Goal: Complete application form

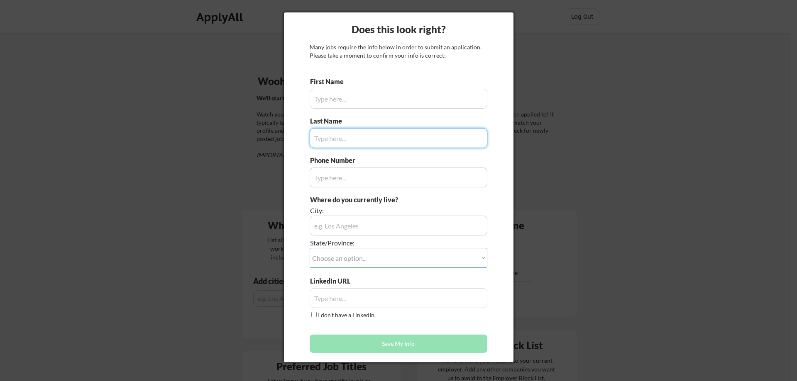
click at [359, 102] on input "input" at bounding box center [399, 99] width 178 height 20
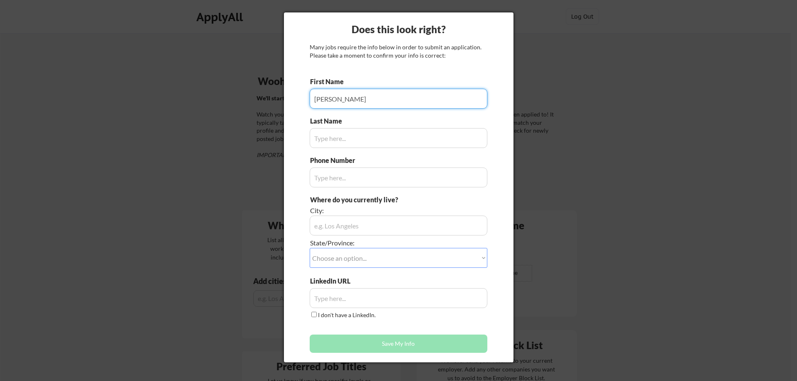
type input "[PERSON_NAME]"
click at [339, 134] on input "input" at bounding box center [399, 138] width 178 height 20
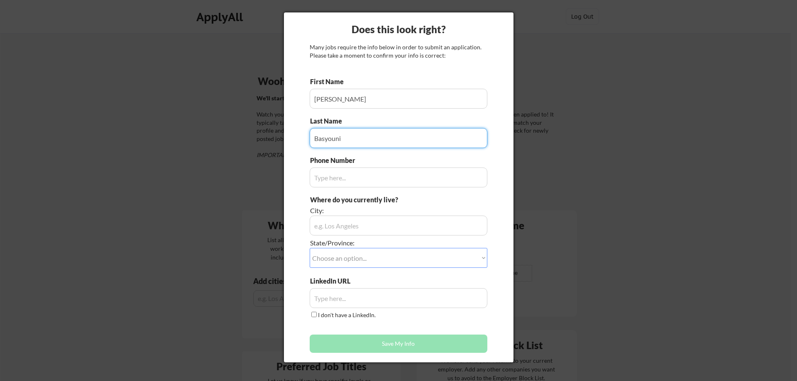
type input "Basyouni"
click at [350, 180] on input "input" at bounding box center [399, 178] width 178 height 20
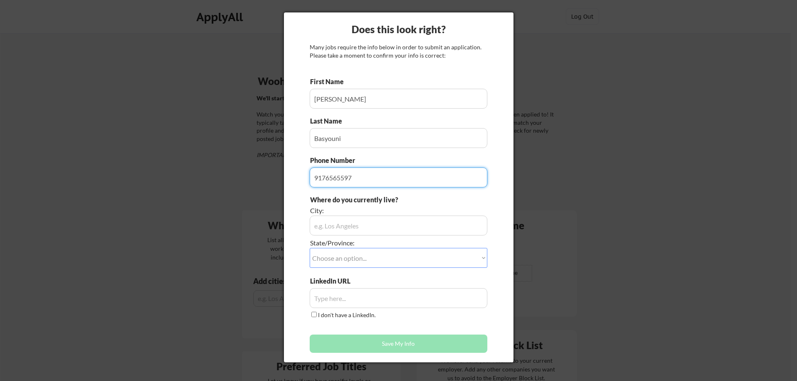
type input "9176565597"
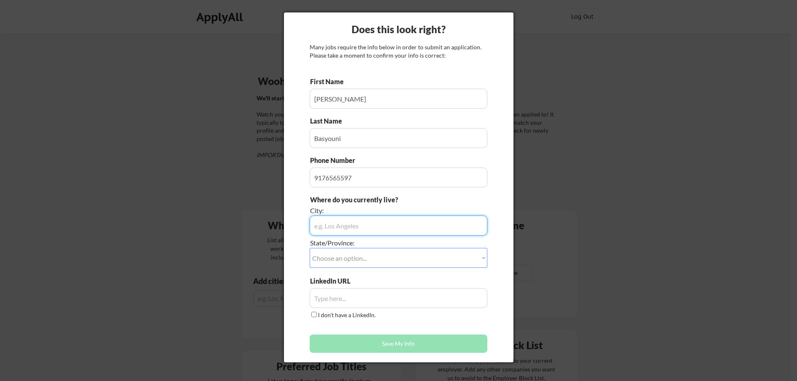
click at [384, 225] on input "input" at bounding box center [399, 226] width 178 height 20
type input "[US_STATE]"
click at [373, 253] on select "Choose an option... Other/Not Applicable [US_STATE] [US_STATE] [GEOGRAPHIC_DATA…" at bounding box center [399, 258] width 178 height 20
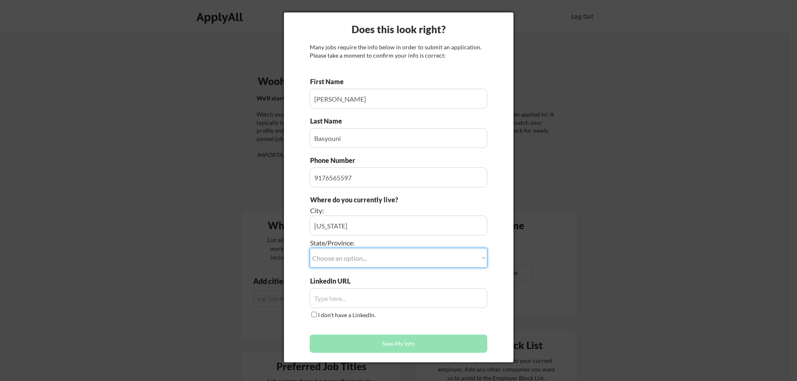
select select ""[US_STATE]""
click at [310, 248] on select "Choose an option... Other/Not Applicable [US_STATE] [US_STATE] [GEOGRAPHIC_DATA…" at bounding box center [399, 258] width 178 height 20
click at [362, 293] on input "input" at bounding box center [399, 298] width 178 height 20
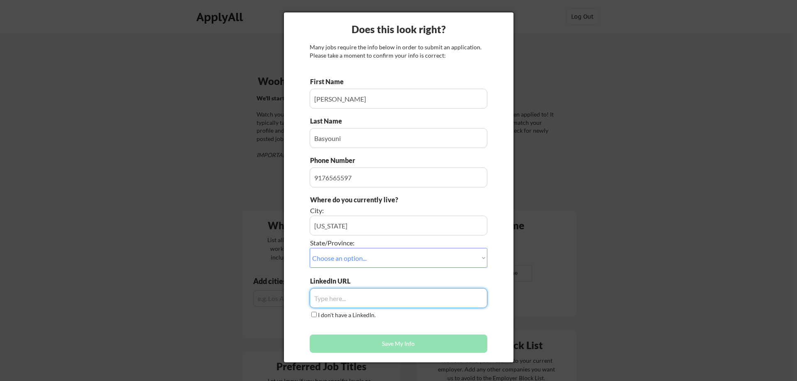
paste input "[URL][DOMAIN_NAME]"
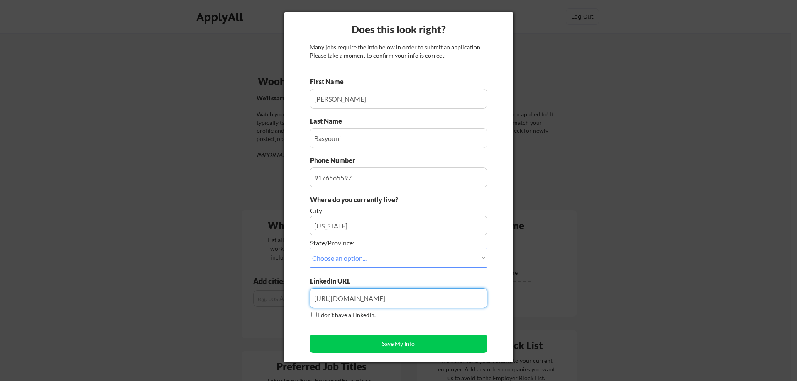
type input "[URL][DOMAIN_NAME]"
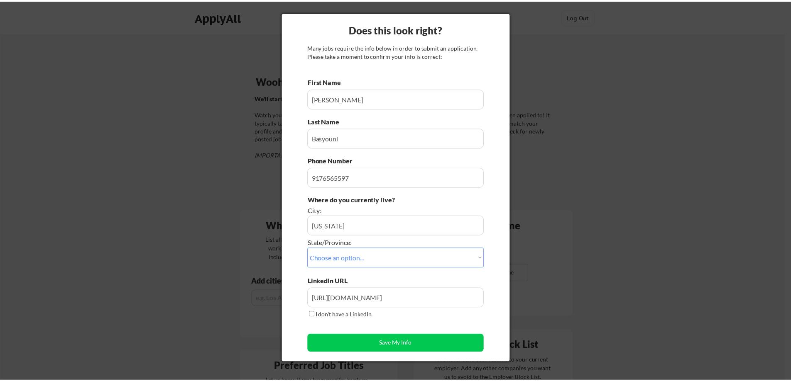
scroll to position [0, 0]
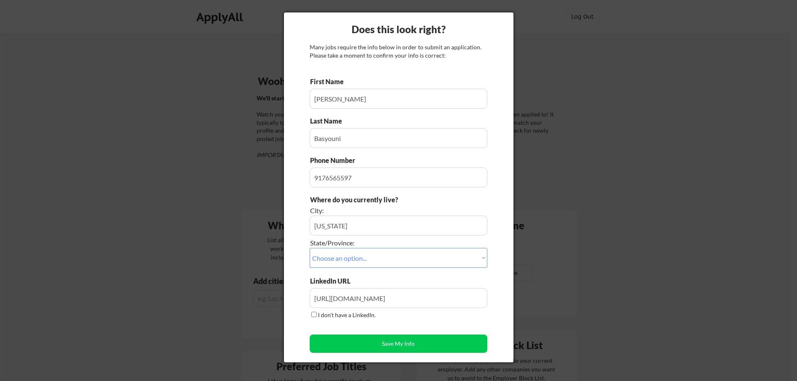
click at [494, 210] on div "Does this look right? Many jobs require the info below in order to submit an ap…" at bounding box center [399, 187] width 230 height 350
click at [404, 347] on button "Save My Info" at bounding box center [399, 344] width 178 height 18
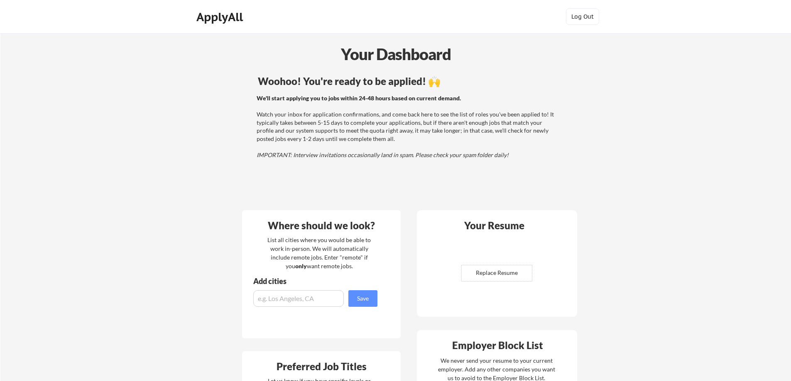
click at [299, 301] on input "input" at bounding box center [298, 299] width 90 height 17
type input "[US_STATE]"
click at [347, 301] on div "Add cities Save" at bounding box center [316, 292] width 149 height 29
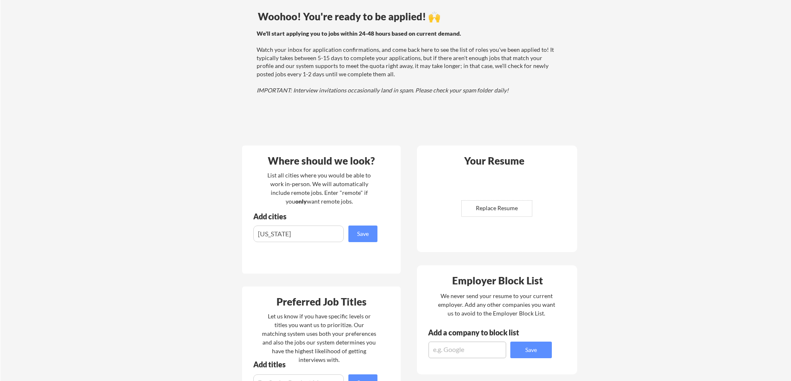
scroll to position [83, 0]
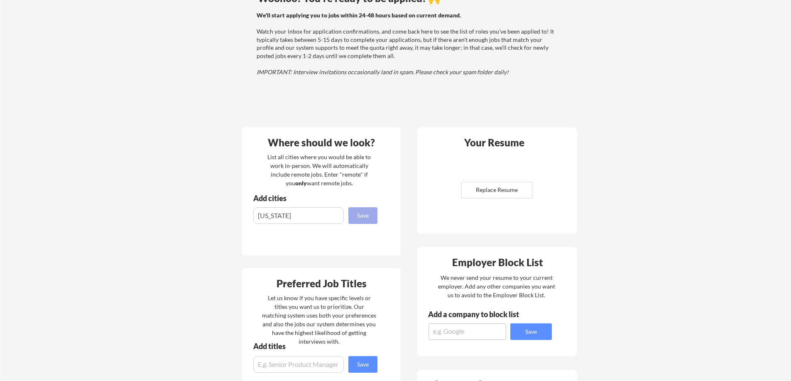
click at [357, 221] on button "Save" at bounding box center [362, 216] width 29 height 17
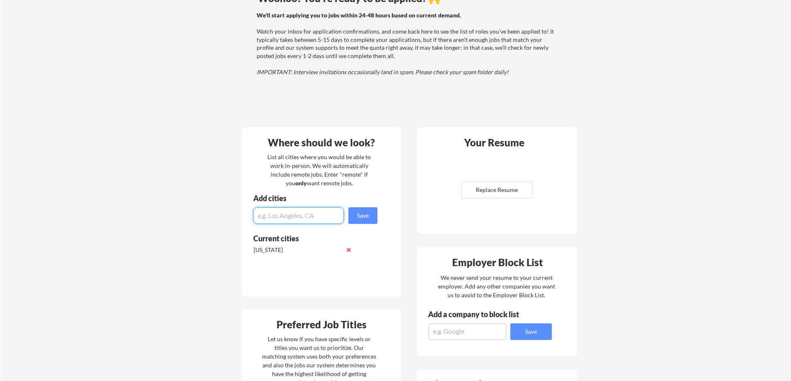
click at [297, 216] on input "input" at bounding box center [298, 216] width 90 height 17
type input "NY"
click at [357, 221] on button "Save" at bounding box center [362, 216] width 29 height 17
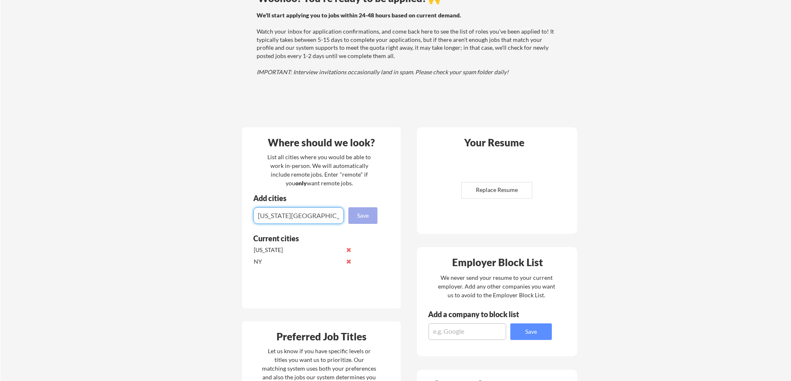
type input "[US_STATE][GEOGRAPHIC_DATA]"
click at [365, 215] on button "Save" at bounding box center [362, 216] width 29 height 17
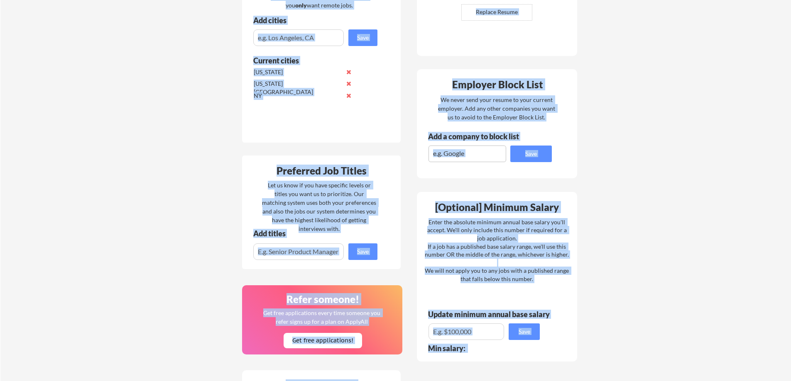
scroll to position [519, 0]
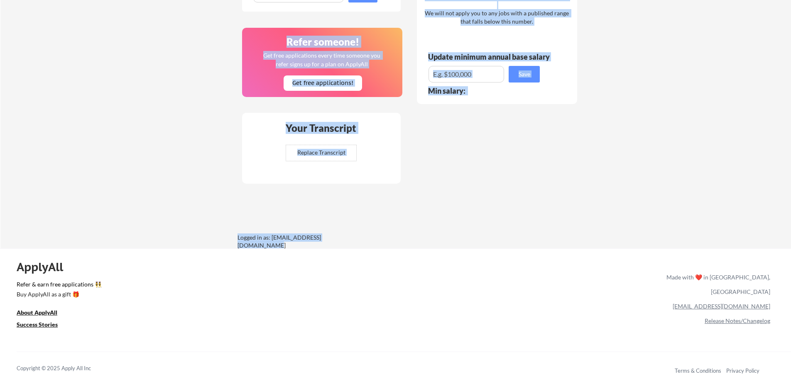
drag, startPoint x: 258, startPoint y: 56, endPoint x: 500, endPoint y: 216, distance: 290.6
copy div "Lore Ipsumdolo Sitame! Con'ad elits do ei tempori! 🙌 Ut'la etdol magnaali eni a…"
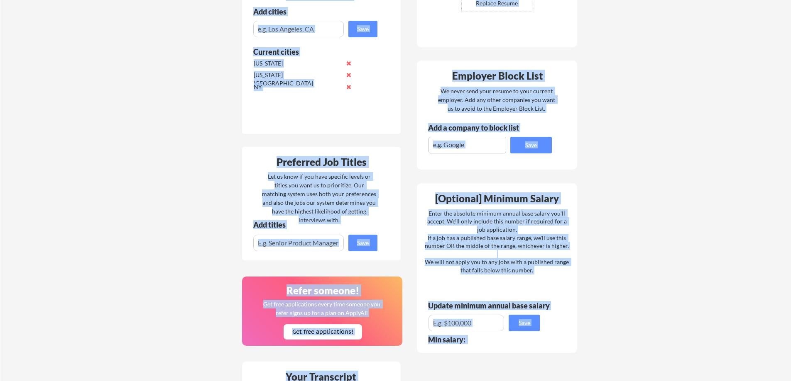
click at [219, 120] on div "Your Dashboard Woohoo! You're ready to be applied! 🙌 We'll start applying you t…" at bounding box center [395, 130] width 790 height 734
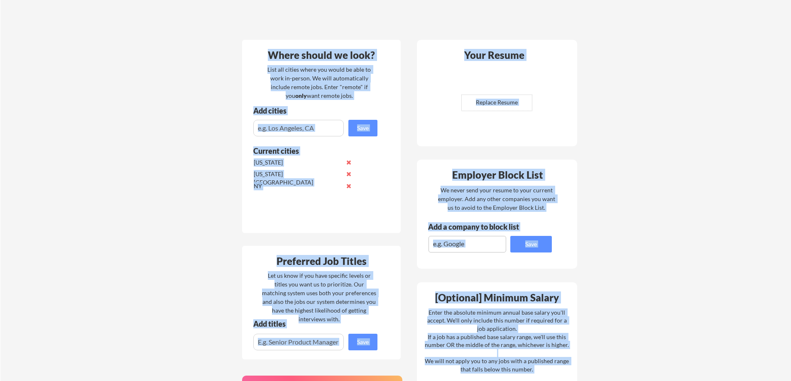
scroll to position [145, 0]
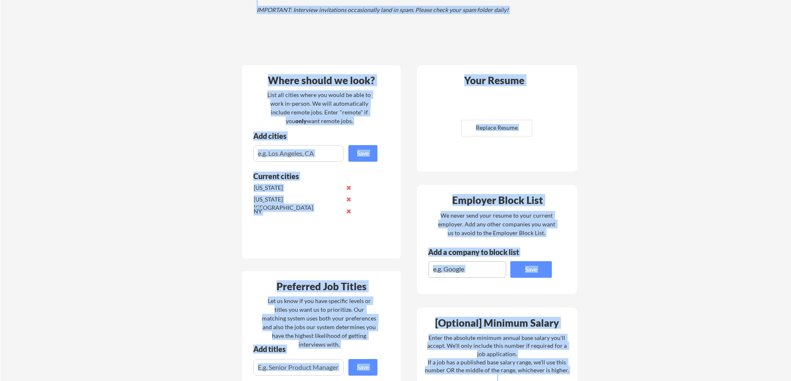
click at [156, 133] on div "Your Dashboard Woohoo! You're ready to be applied! 🙌 We'll start applying you t…" at bounding box center [395, 255] width 790 height 734
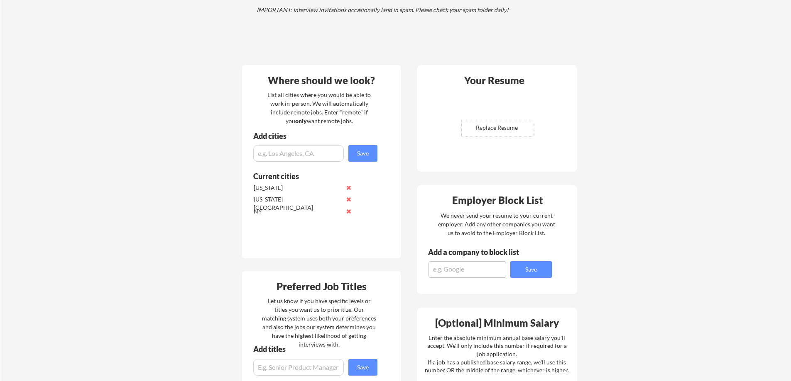
click at [298, 156] on input "input" at bounding box center [298, 153] width 90 height 17
type input "Remote"
click at [352, 153] on button "Save" at bounding box center [362, 153] width 29 height 17
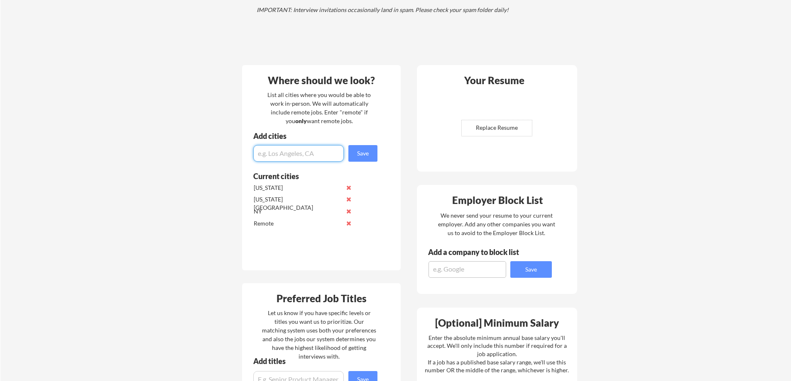
paste input "[US_STATE], [GEOGRAPHIC_DATA]"
type input "[US_STATE], [GEOGRAPHIC_DATA]"
click at [371, 153] on button "Save" at bounding box center [362, 153] width 29 height 17
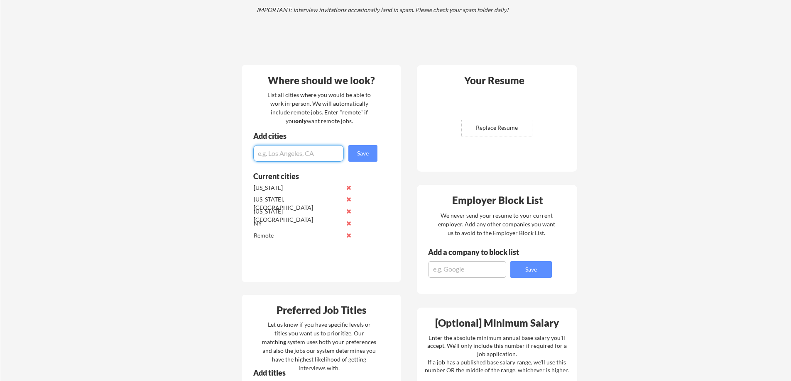
paste input "[GEOGRAPHIC_DATA], [GEOGRAPHIC_DATA]"
type input "[GEOGRAPHIC_DATA], [GEOGRAPHIC_DATA]"
click at [357, 157] on button "Save" at bounding box center [362, 153] width 29 height 17
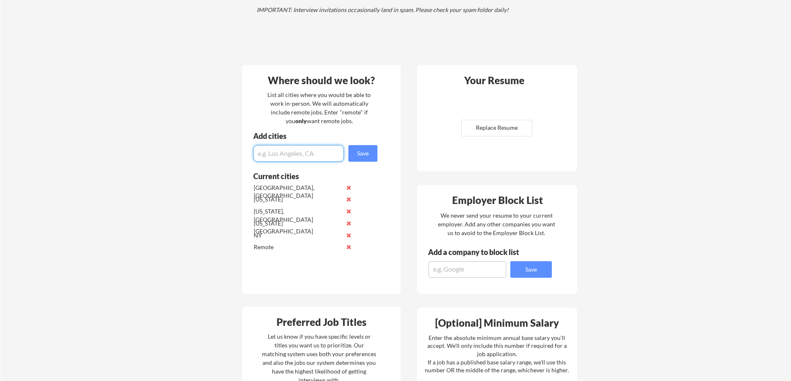
paste input "[GEOGRAPHIC_DATA], [GEOGRAPHIC_DATA]"
type input "[GEOGRAPHIC_DATA], [GEOGRAPHIC_DATA]"
click at [353, 156] on button "Save" at bounding box center [362, 153] width 29 height 17
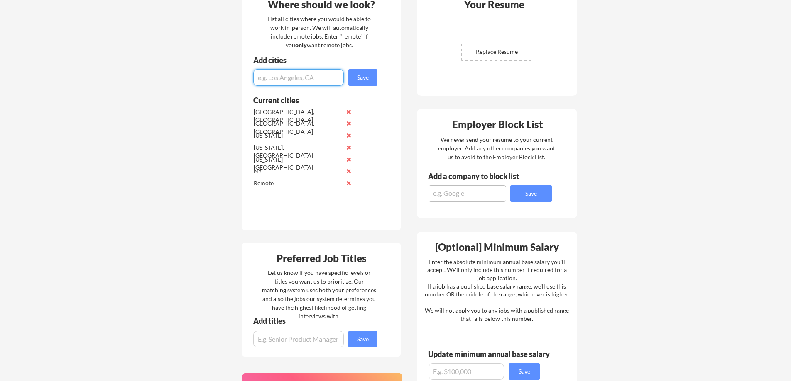
scroll to position [228, 0]
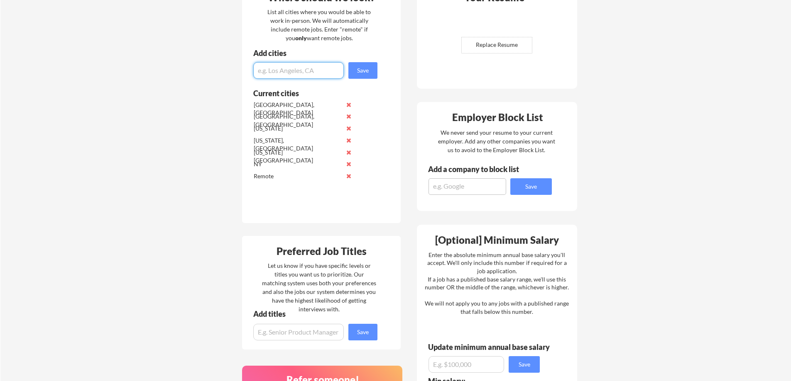
click at [295, 337] on input "input" at bounding box center [298, 332] width 90 height 17
paste input "Software Engineer"
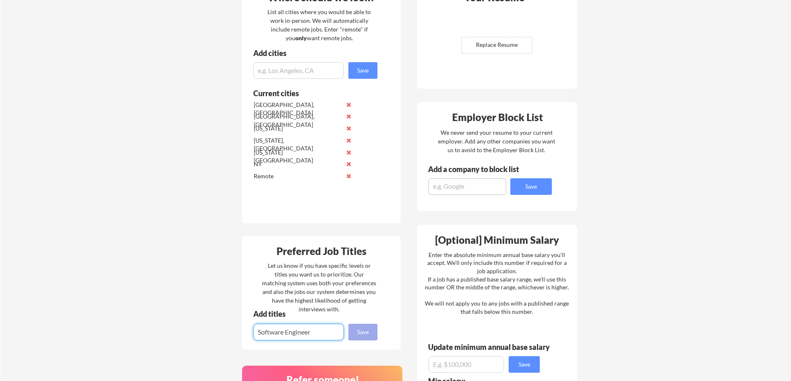
type input "Software Engineer"
click at [370, 337] on button "Save" at bounding box center [362, 332] width 29 height 17
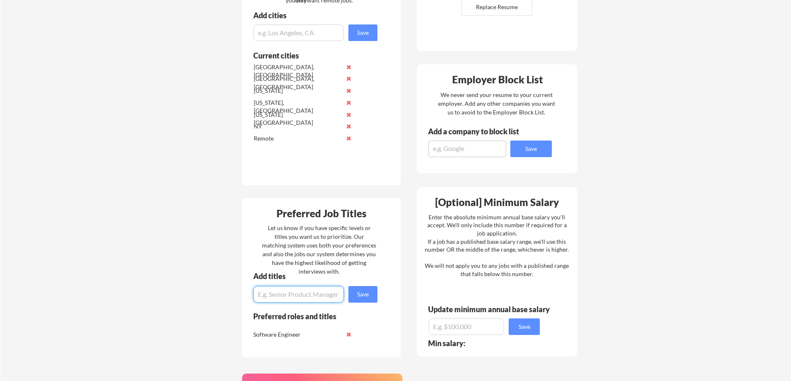
scroll to position [270, 0]
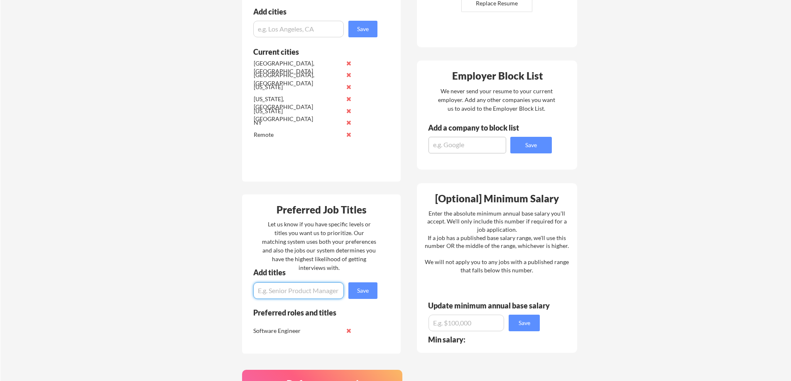
paste input "Backend Engineer"
type input "Backend Engineer"
click at [358, 291] on button "Save" at bounding box center [362, 291] width 29 height 17
paste input "Full-Stack Engineer"
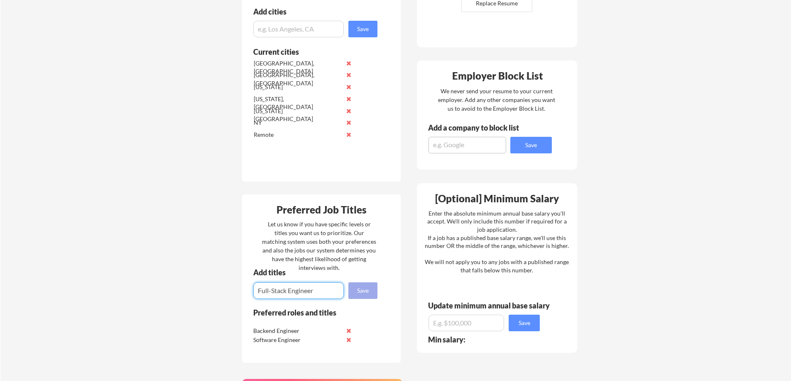
type input "Full-Stack Engineer"
click at [361, 293] on button "Save" at bounding box center [362, 291] width 29 height 17
paste input "Machine Learning Engineer"
type input "Machine Learning Engineer"
click at [357, 288] on button "Save" at bounding box center [362, 291] width 29 height 17
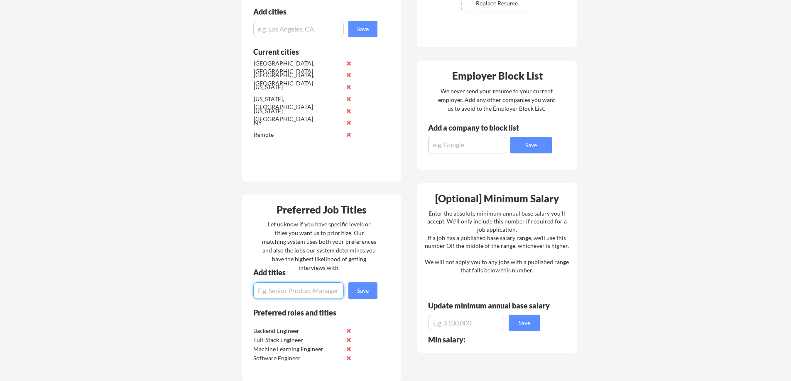
paste input "Applied ML Engineer"
type input "Applied ML Engineer"
click at [354, 289] on button "Save" at bounding box center [362, 291] width 29 height 17
paste input "Site Reliability Engineer (SRE)"
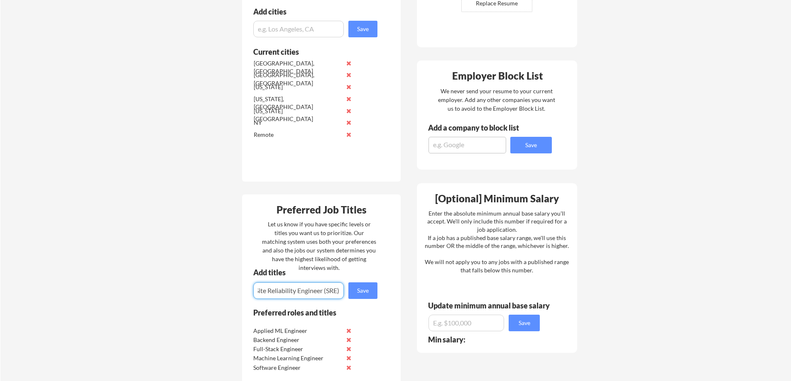
type input "Site Reliability Engineer (SRE)"
click at [362, 295] on button "Save" at bounding box center [362, 291] width 29 height 17
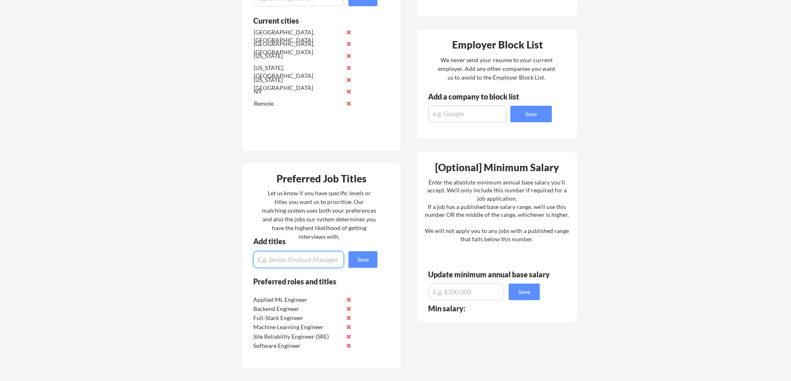
scroll to position [394, 0]
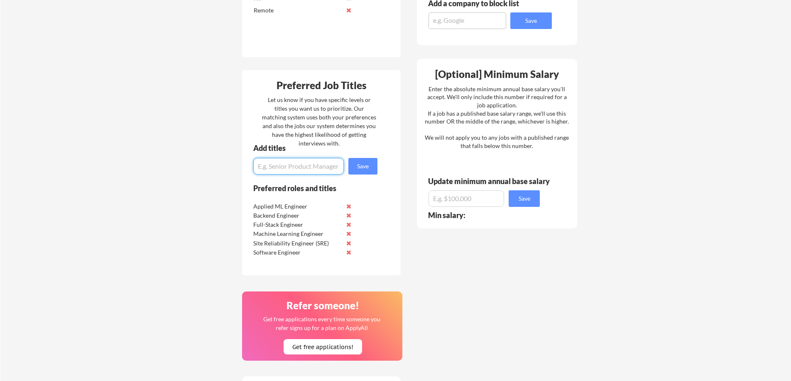
paste input "DevOps Engineer"
type input "DevOps Engineer"
click at [355, 165] on button "Save" at bounding box center [362, 166] width 29 height 17
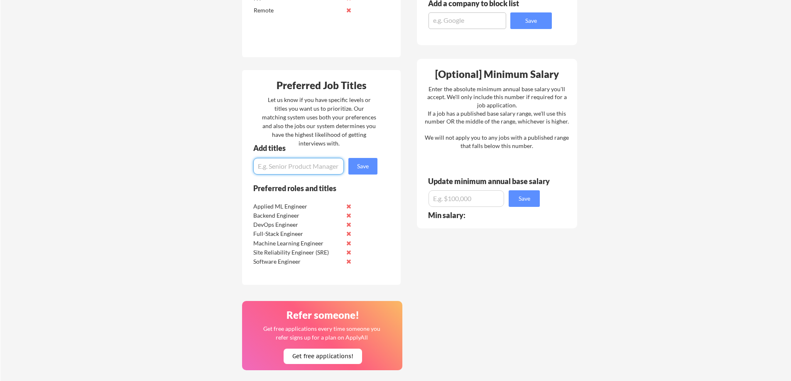
paste input "Cloud Engineer"
type input "Cloud Engineer"
click at [360, 169] on button "Save" at bounding box center [362, 166] width 29 height 17
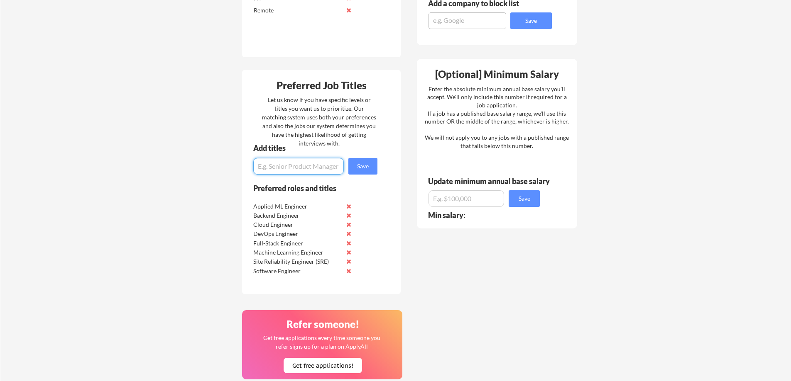
paste input "Data Engineer"
type input "Data Engineer"
click at [372, 166] on button "Save" at bounding box center [362, 166] width 29 height 17
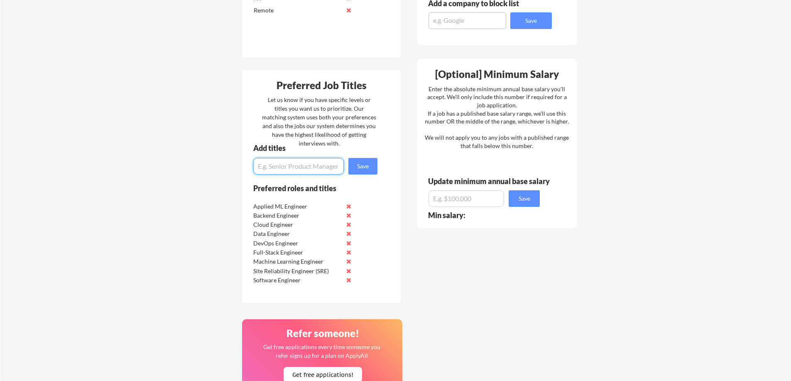
paste input "Production Engineer"
type input "Production Engineer"
click at [366, 168] on button "Save" at bounding box center [362, 166] width 29 height 17
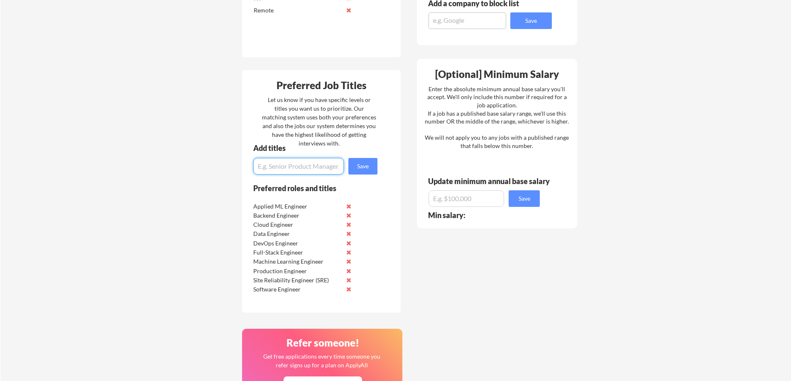
paste input "Software Engineer, University Graduate 2026"
type input "Software Engineer, University Graduate 2026"
click at [357, 170] on button "Save" at bounding box center [362, 166] width 29 height 17
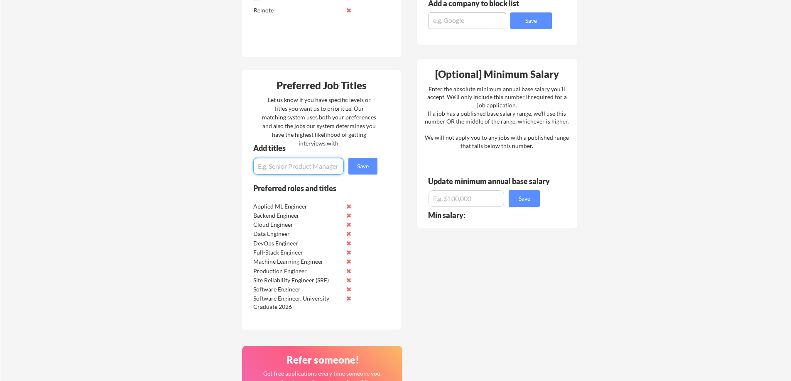
paste input "Machine Learning Engineer, University Graduate 2026"
type input "Machine Learning Engineer, University Graduate 2026"
click at [359, 174] on button "Save" at bounding box center [362, 166] width 29 height 17
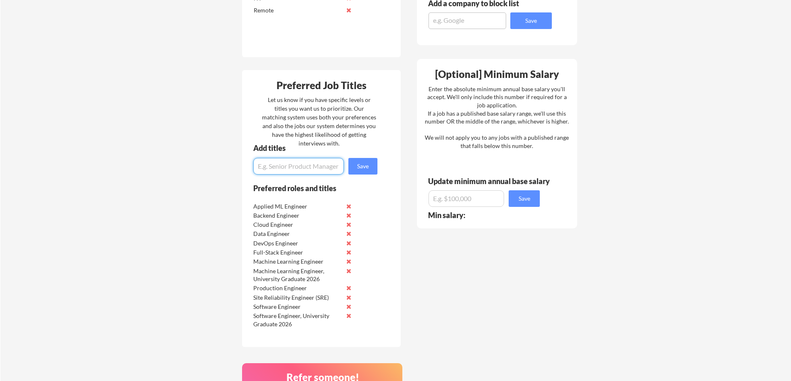
paste input "Site Reliability Engineer, University Graduate 2026"
type input "Site Reliability Engineer, University Graduate 2026"
click at [357, 169] on button "Save" at bounding box center [362, 166] width 29 height 17
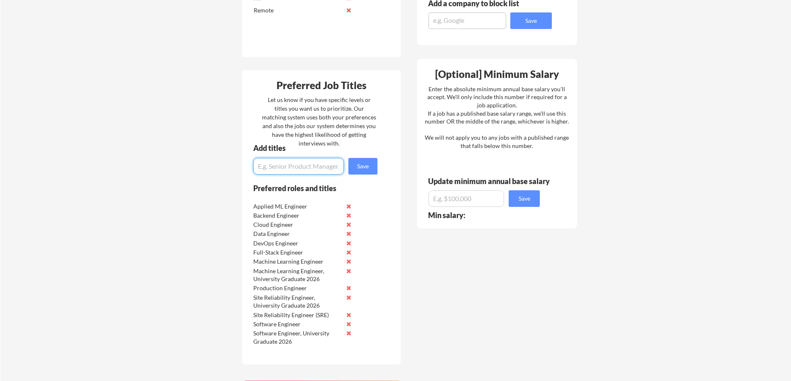
paste input "Full-Stack Engineer, University Graduate 2026"
type input "Full-Stack Engineer, University Graduate 2026"
click at [359, 163] on button "Save" at bounding box center [362, 166] width 29 height 17
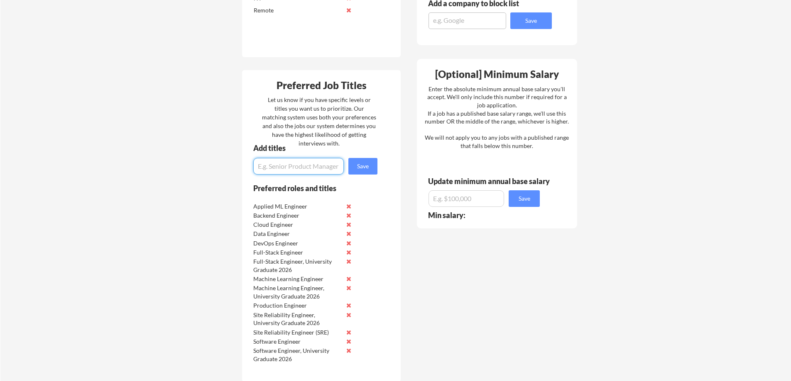
paste input "Backend Engineer, University Graduate 2026"
type input "Backend Engineer, University Graduate 2026"
click at [372, 170] on button "Save" at bounding box center [362, 166] width 29 height 17
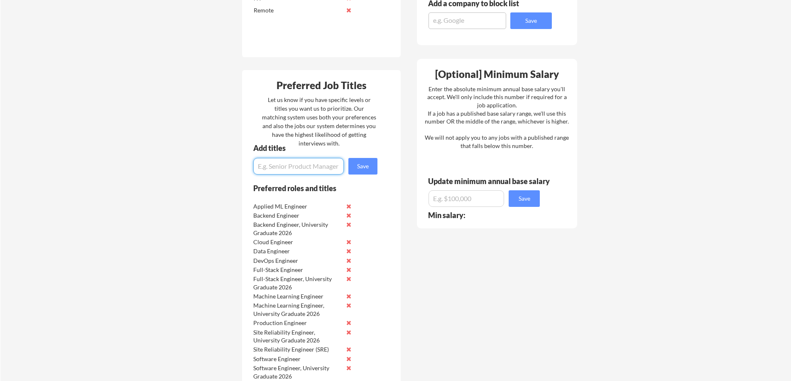
paste input "Software Engineer Intern"
type input "Software Engineer Intern"
click at [357, 162] on button "Save" at bounding box center [362, 166] width 29 height 17
paste input "Backend Engineer Intern"
type input "Backend Engineer Intern"
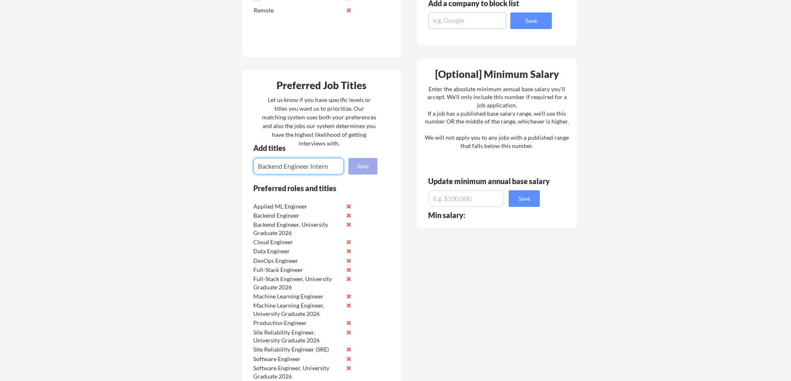
click at [359, 167] on button "Save" at bounding box center [362, 166] width 29 height 17
paste input "Machine Learning Engineer Intern"
type input "Machine Learning Engineer Intern"
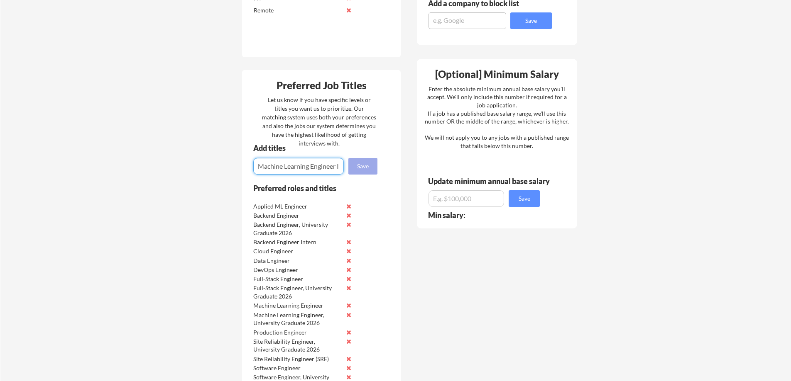
click at [367, 162] on button "Save" at bounding box center [362, 166] width 29 height 17
paste input "Full-Stack Engineer Intern"
type input "Full-Stack Engineer Intern"
click at [361, 157] on div "Add titles Save" at bounding box center [311, 159] width 139 height 30
click at [361, 165] on button "Save" at bounding box center [362, 166] width 29 height 17
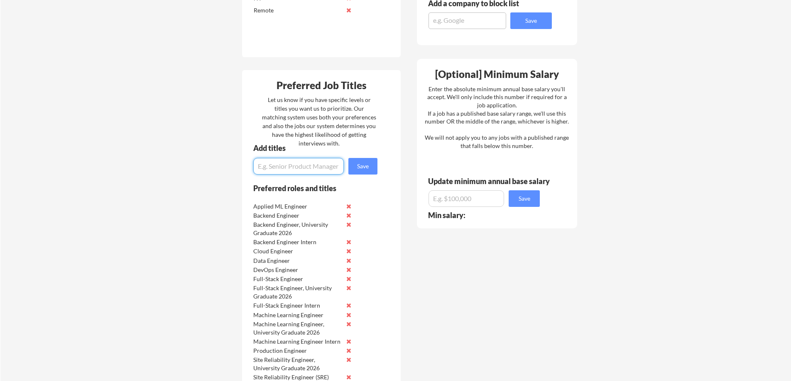
paste input "Site Reliability Engineer Intern"
type input "Site Reliability Engineer Intern"
click at [367, 163] on button "Save" at bounding box center [362, 166] width 29 height 17
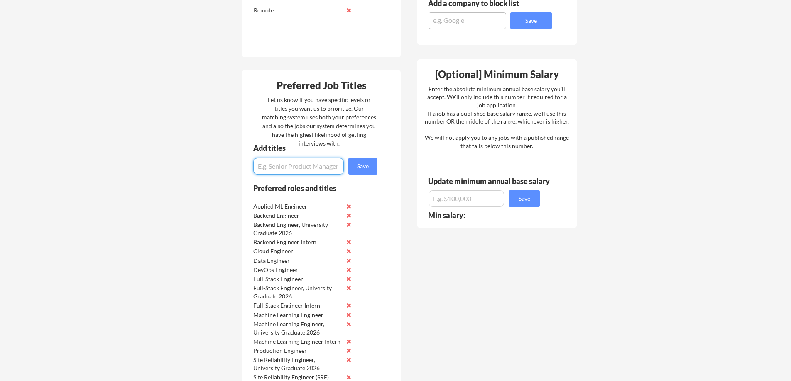
paste input "DevOps Intern"
type input "DevOps Intern"
click at [358, 164] on button "Save" at bounding box center [362, 166] width 29 height 17
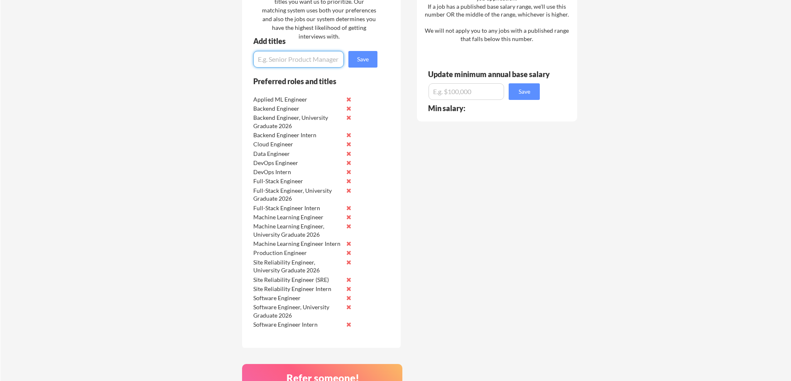
scroll to position [519, 0]
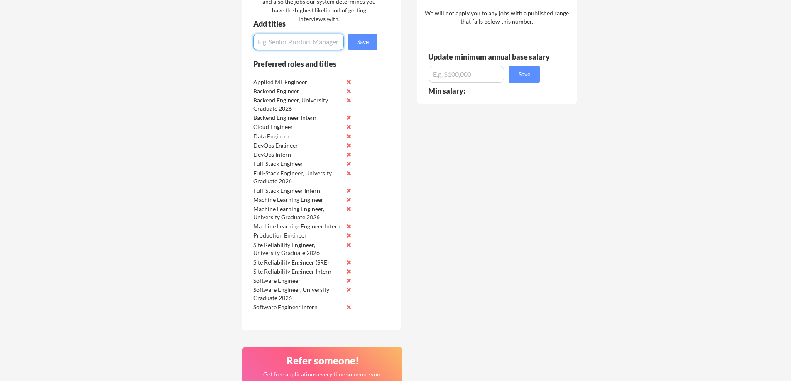
paste input "Cloud Engineer Intern"
type input "Cloud Engineer Intern"
click at [365, 44] on button "Save" at bounding box center [362, 42] width 29 height 17
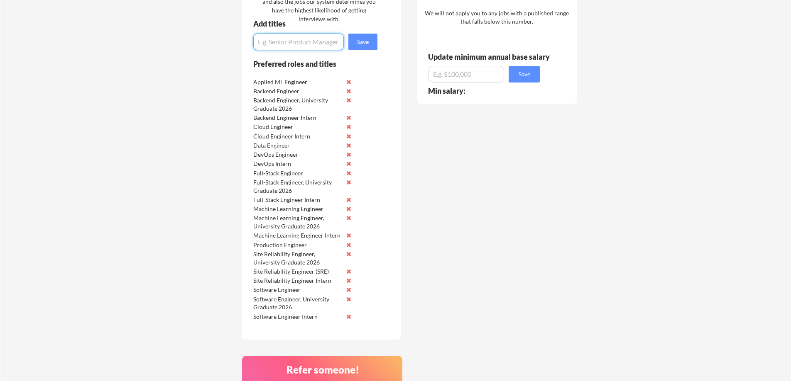
paste input "Data Engineer Intern"
type input "Data Engineer Intern"
click at [365, 45] on button "Save" at bounding box center [362, 42] width 29 height 17
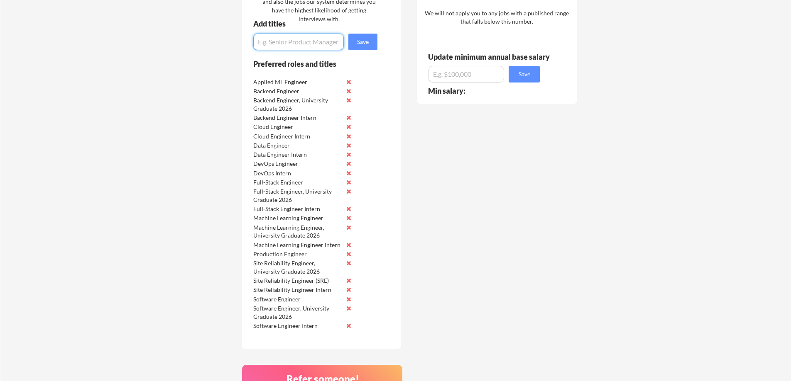
paste input "Production Engineer Intern"
type input "Production Engineer Intern"
click at [364, 39] on button "Save" at bounding box center [362, 42] width 29 height 17
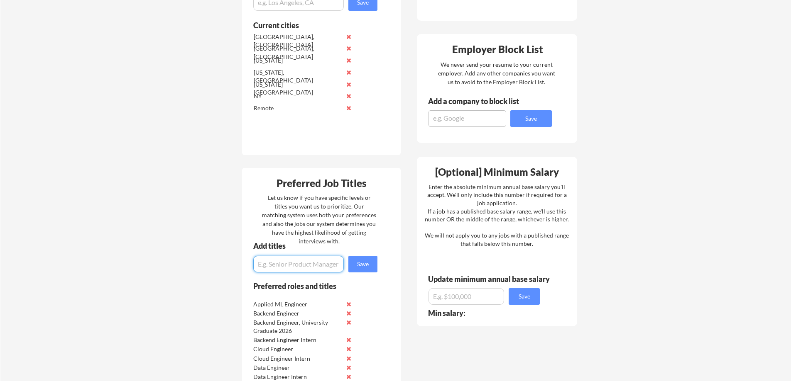
scroll to position [228, 0]
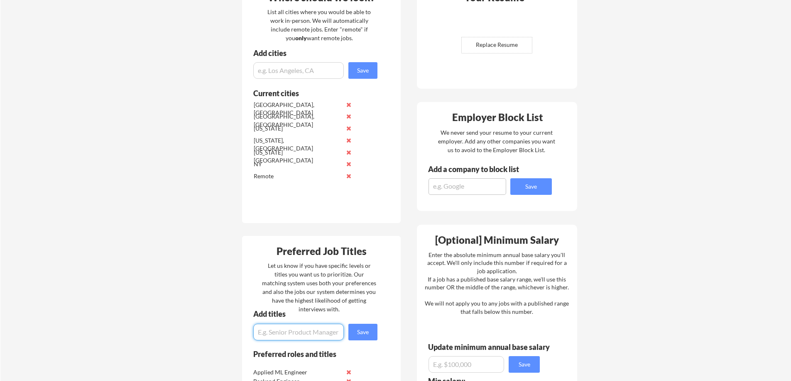
click at [451, 188] on textarea at bounding box center [467, 186] width 78 height 17
paste textarea "Warner Bros. Discovery"
type textarea "Warner Bros. Discovery"
click at [472, 201] on div "Employer Block List We never send your resume to your current employer. Add any…" at bounding box center [497, 156] width 160 height 109
click at [470, 191] on textarea "Warner Bros. Discovery" at bounding box center [467, 186] width 78 height 17
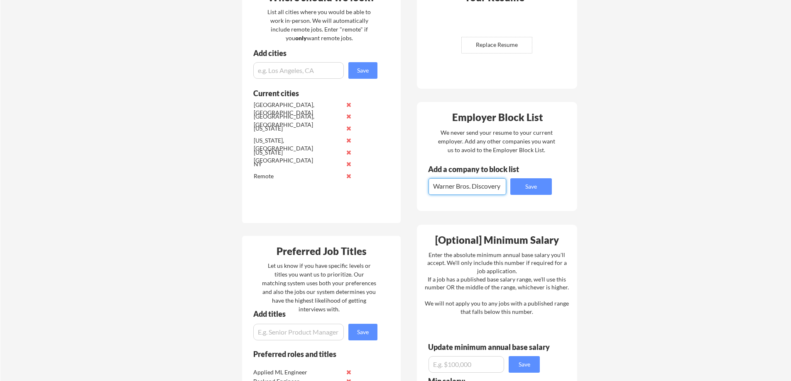
click at [470, 191] on textarea "Warner Bros. Discovery" at bounding box center [467, 186] width 78 height 17
paste textarea "Warner Bros. Discovery"
type textarea "Warner Bros. Discovery"
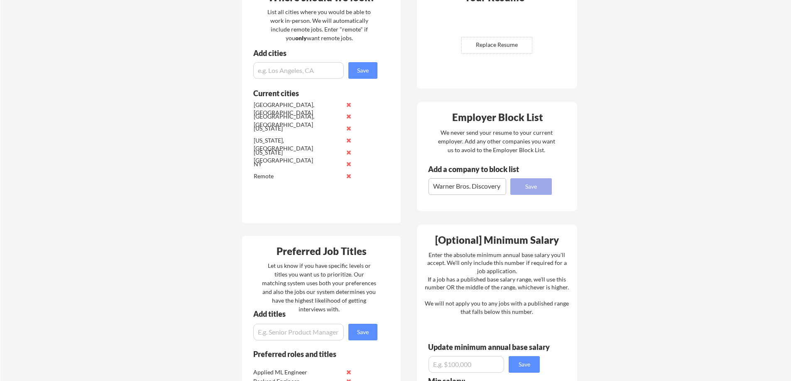
click at [528, 194] on button "Save" at bounding box center [531, 186] width 42 height 17
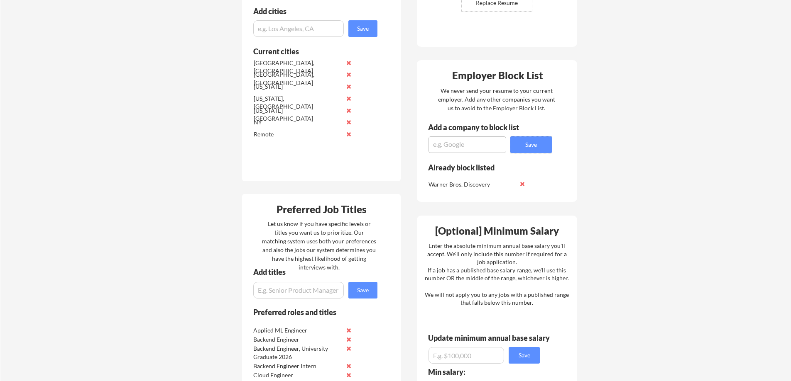
scroll to position [311, 0]
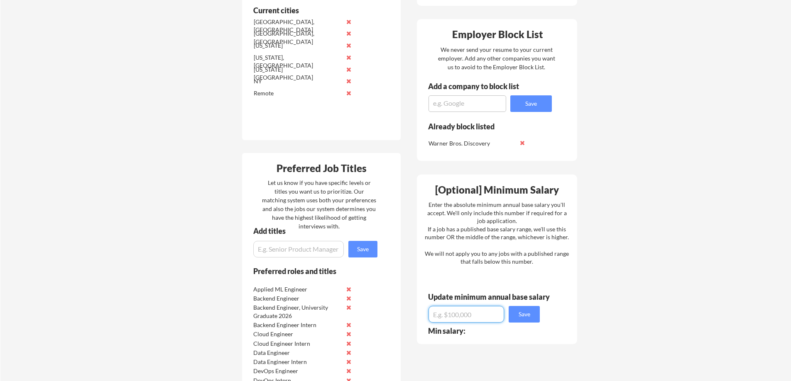
click at [472, 312] on input "input" at bounding box center [466, 314] width 76 height 17
type input "$100,000"
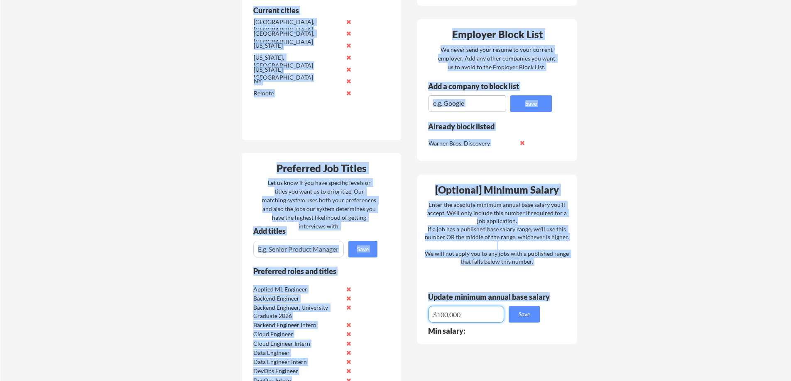
drag, startPoint x: 505, startPoint y: 316, endPoint x: 404, endPoint y: 314, distance: 100.9
click at [404, 314] on div "Where should we look? List all cities where you would be able to work in-person…" at bounding box center [409, 347] width 349 height 911
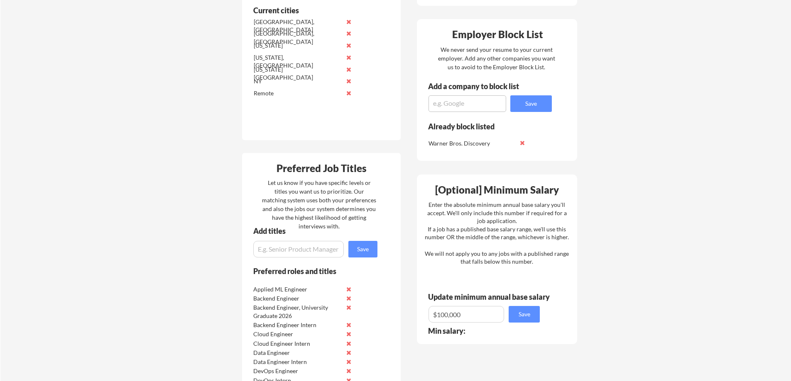
click at [451, 312] on input "input" at bounding box center [466, 314] width 76 height 17
drag, startPoint x: 475, startPoint y: 315, endPoint x: 426, endPoint y: 316, distance: 49.4
click at [426, 316] on div "[Optional] Minimum Salary Enter the absolute minimum annual base salary you'll …" at bounding box center [497, 260] width 160 height 170
click at [614, 306] on div "Your Dashboard Woohoo! You're ready to be applied! 🙌 We'll start applying you t…" at bounding box center [395, 262] width 790 height 1081
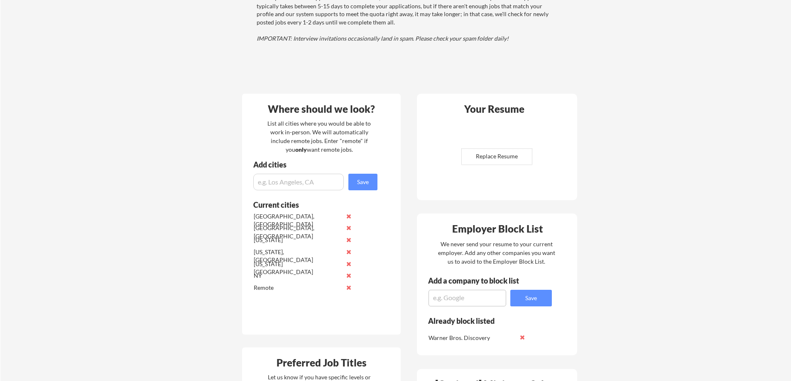
scroll to position [104, 0]
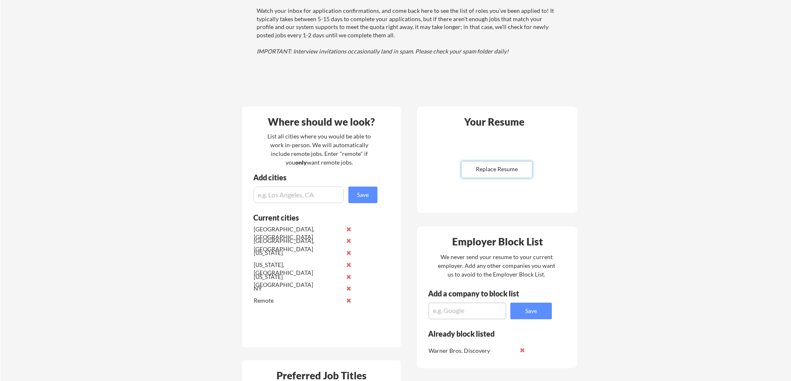
click at [484, 172] on input "file" at bounding box center [497, 170] width 70 height 16
type input "C:\fakepath\[PERSON_NAME] Resume.pdf"
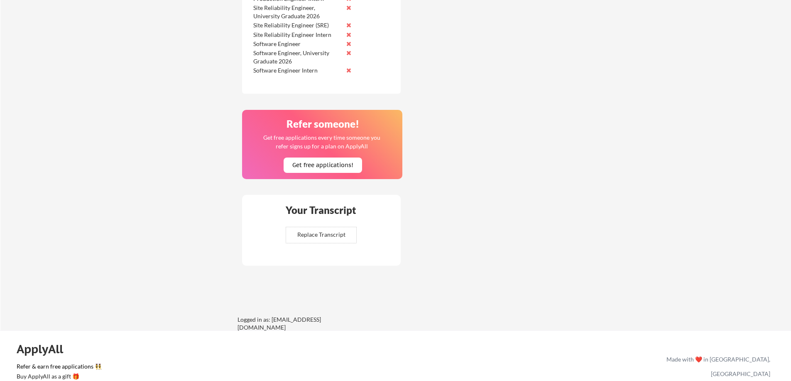
scroll to position [789, 0]
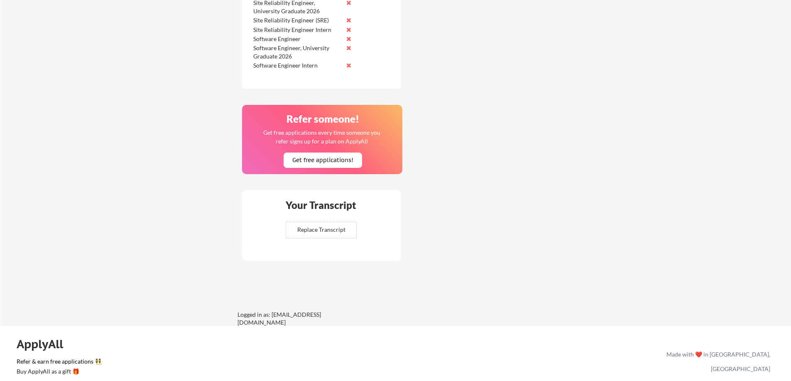
click at [341, 228] on input "file" at bounding box center [321, 230] width 70 height 16
type input "C:\fakepath\SSR_TSRPT (1).pdf"
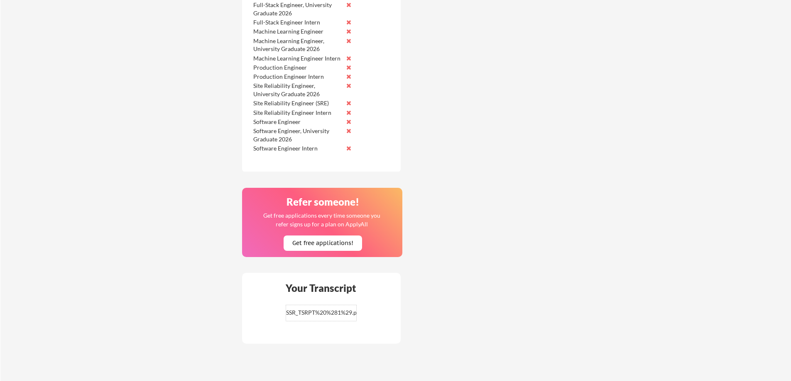
scroll to position [866, 0]
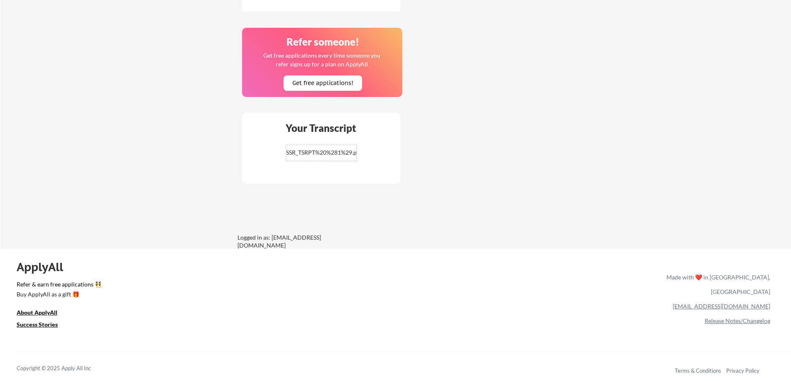
click at [39, 260] on div "ApplyAll" at bounding box center [45, 267] width 56 height 14
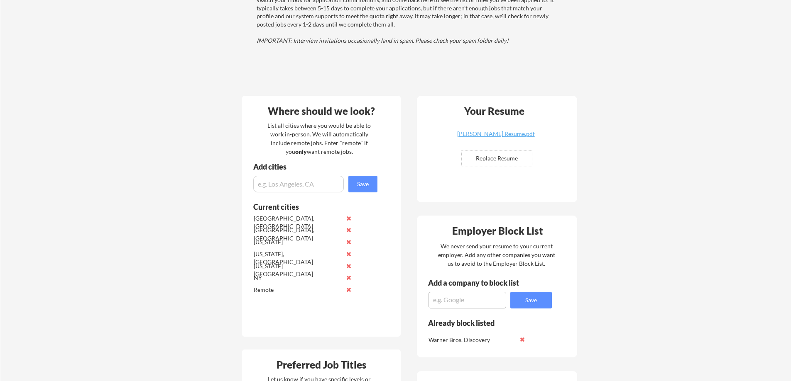
scroll to position [0, 0]
